Goal: Task Accomplishment & Management: Manage account settings

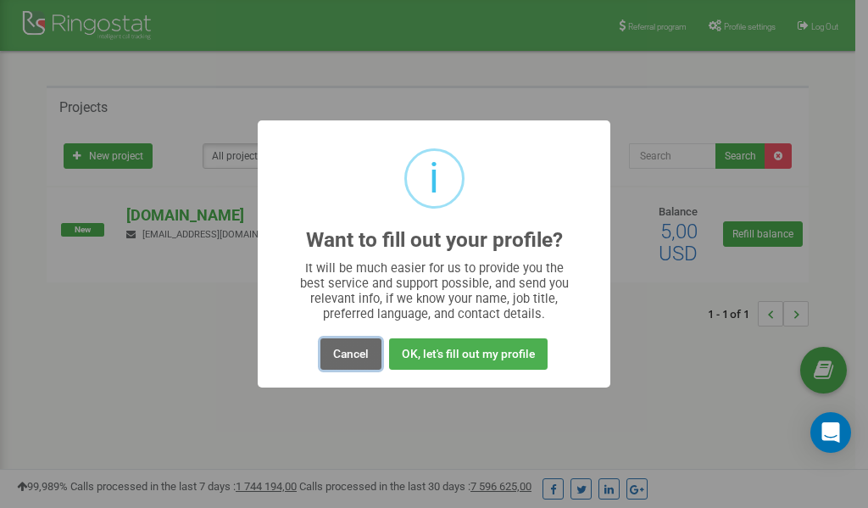
click at [349, 349] on button "Cancel" at bounding box center [350, 353] width 61 height 31
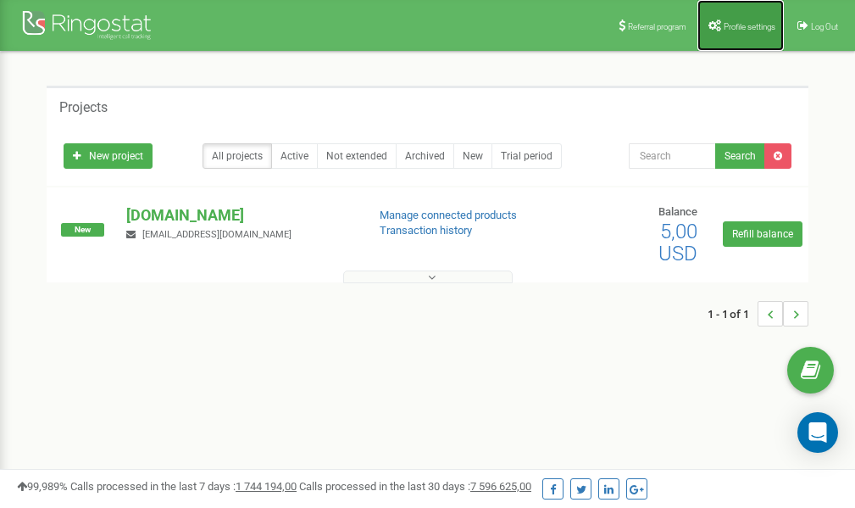
click at [731, 33] on link "Profile settings" at bounding box center [741, 25] width 86 height 51
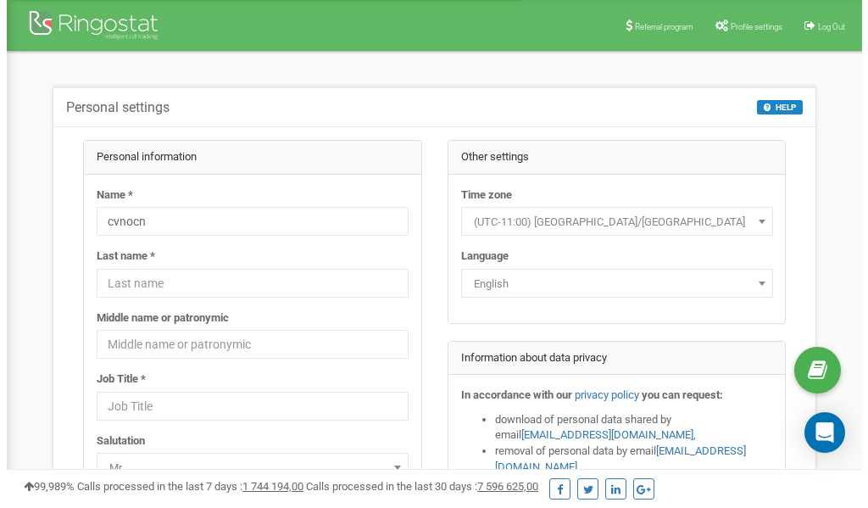
scroll to position [85, 0]
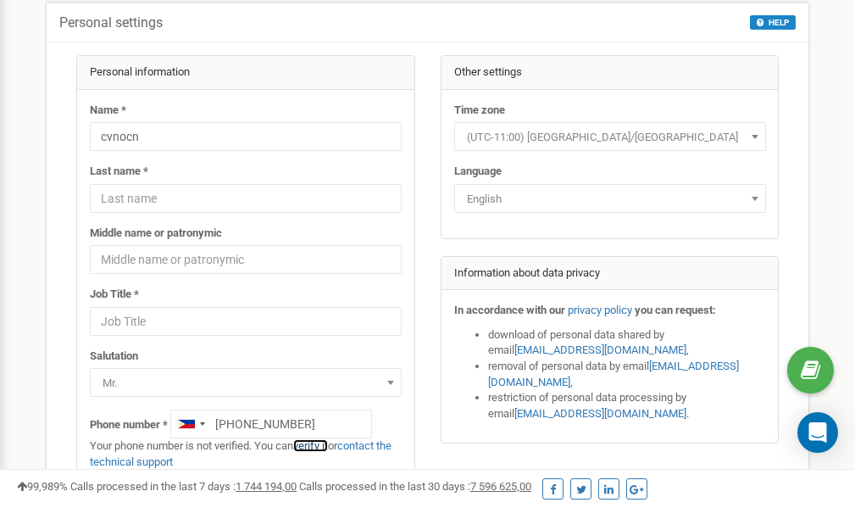
click at [318, 446] on link "verify it" at bounding box center [310, 445] width 35 height 13
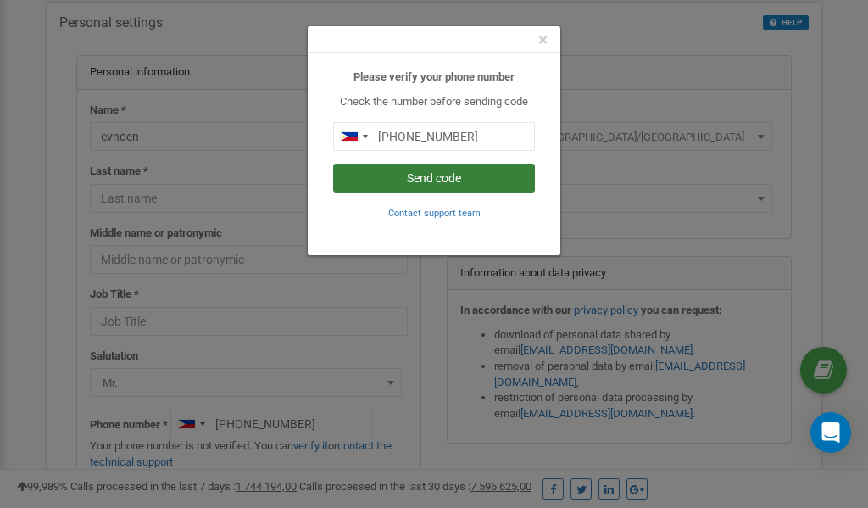
click at [417, 180] on button "Send code" at bounding box center [434, 178] width 202 height 29
